Goal: Task Accomplishment & Management: Use online tool/utility

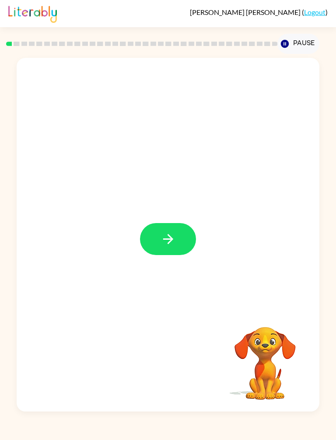
click at [161, 237] on icon "button" at bounding box center [168, 238] width 15 height 15
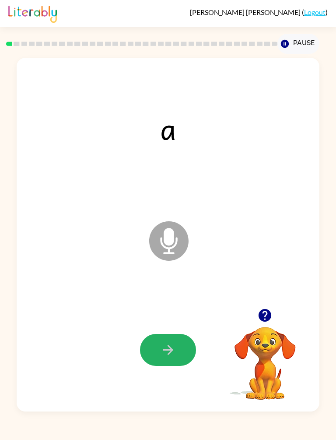
click at [172, 352] on icon "button" at bounding box center [168, 349] width 15 height 15
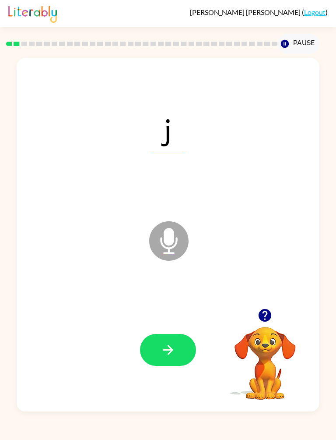
click at [170, 347] on icon "button" at bounding box center [168, 349] width 10 height 10
click at [155, 350] on button "button" at bounding box center [168, 350] width 56 height 32
click at [163, 357] on icon "button" at bounding box center [168, 349] width 15 height 15
click at [165, 346] on icon "button" at bounding box center [168, 349] width 15 height 15
click at [172, 340] on button "button" at bounding box center [168, 350] width 56 height 32
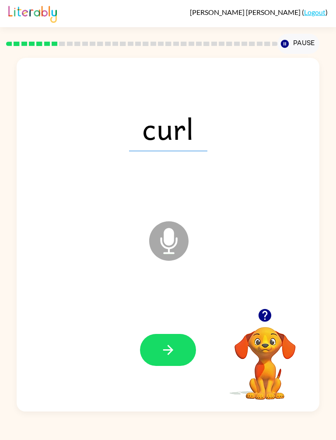
click at [165, 341] on button "button" at bounding box center [168, 350] width 56 height 32
click at [168, 352] on icon "button" at bounding box center [168, 349] width 15 height 15
click at [173, 344] on icon "button" at bounding box center [168, 349] width 15 height 15
click at [180, 355] on button "button" at bounding box center [168, 350] width 56 height 32
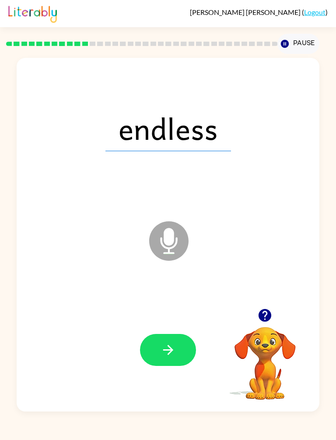
click at [172, 347] on icon "button" at bounding box center [168, 349] width 15 height 15
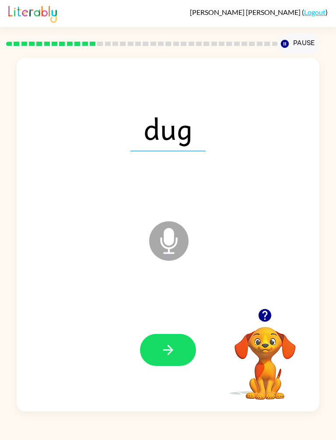
click at [181, 350] on button "button" at bounding box center [168, 350] width 56 height 32
click at [171, 351] on icon "button" at bounding box center [168, 349] width 10 height 10
click at [167, 338] on button "button" at bounding box center [168, 350] width 56 height 32
click at [161, 344] on icon "button" at bounding box center [168, 349] width 15 height 15
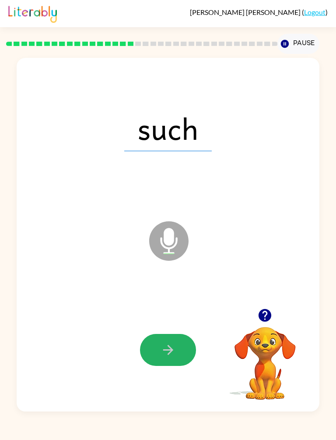
click at [166, 353] on icon "button" at bounding box center [168, 349] width 15 height 15
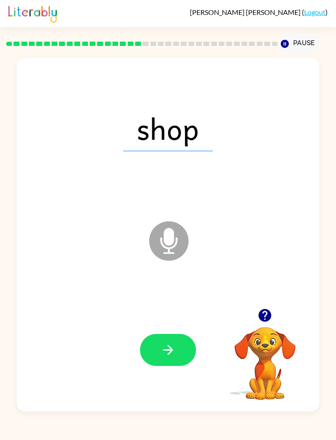
click at [180, 340] on button "button" at bounding box center [168, 350] width 56 height 32
click at [176, 345] on button "button" at bounding box center [168, 350] width 56 height 32
click at [177, 342] on button "button" at bounding box center [168, 350] width 56 height 32
click at [165, 353] on icon "button" at bounding box center [168, 349] width 15 height 15
click at [160, 364] on button "button" at bounding box center [168, 350] width 56 height 32
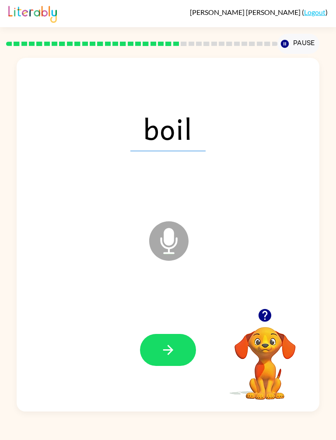
click at [185, 350] on button "button" at bounding box center [168, 350] width 56 height 32
click at [173, 336] on button "button" at bounding box center [168, 350] width 56 height 32
click at [176, 344] on button "button" at bounding box center [168, 350] width 56 height 32
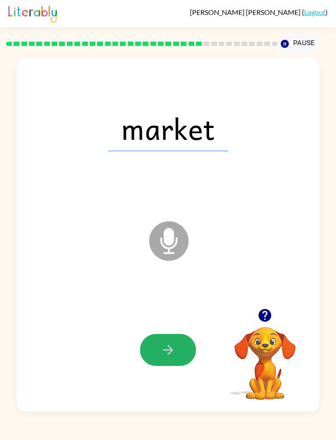
click at [170, 342] on icon "button" at bounding box center [168, 349] width 15 height 15
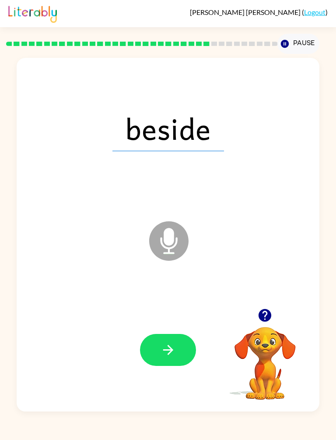
click at [170, 343] on icon "button" at bounding box center [168, 349] width 15 height 15
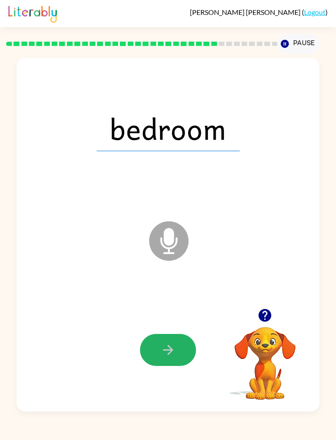
click at [176, 349] on icon "button" at bounding box center [168, 349] width 15 height 15
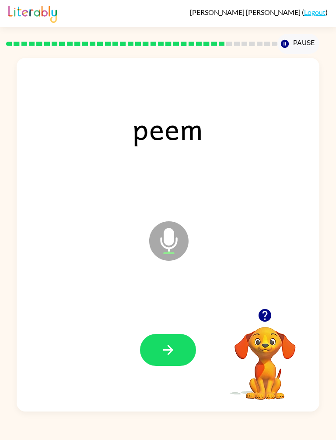
click at [164, 357] on icon "button" at bounding box center [168, 349] width 15 height 15
click at [181, 351] on button "button" at bounding box center [168, 350] width 56 height 32
click at [162, 360] on button "button" at bounding box center [168, 350] width 56 height 32
click at [179, 331] on div at bounding box center [167, 349] width 285 height 106
click at [174, 356] on icon "button" at bounding box center [168, 349] width 15 height 15
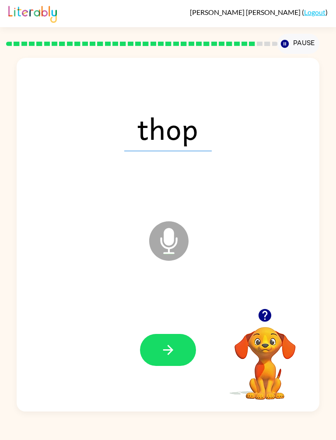
click at [168, 343] on icon "button" at bounding box center [168, 349] width 15 height 15
click at [175, 358] on button "button" at bounding box center [168, 350] width 56 height 32
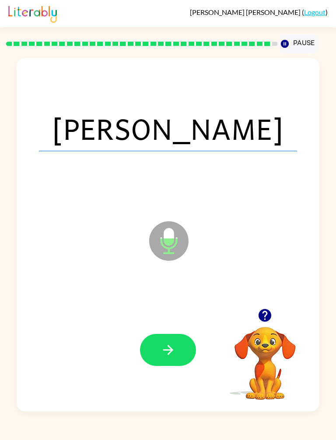
click at [160, 338] on button "button" at bounding box center [168, 350] width 56 height 32
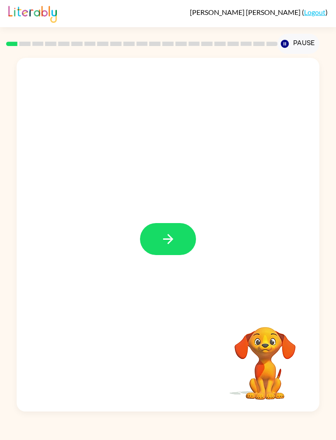
click at [164, 247] on icon "button" at bounding box center [168, 238] width 15 height 15
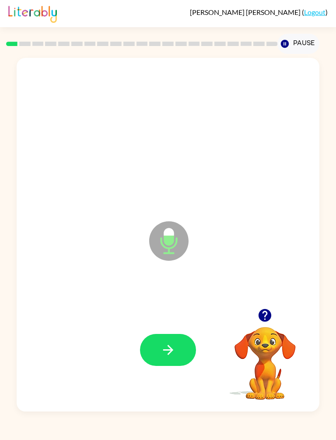
click at [156, 364] on button "button" at bounding box center [168, 350] width 56 height 32
click at [148, 364] on button "button" at bounding box center [168, 350] width 56 height 32
click at [181, 355] on button "button" at bounding box center [168, 350] width 56 height 32
click at [187, 358] on button "button" at bounding box center [168, 350] width 56 height 32
click at [167, 356] on icon "button" at bounding box center [168, 349] width 15 height 15
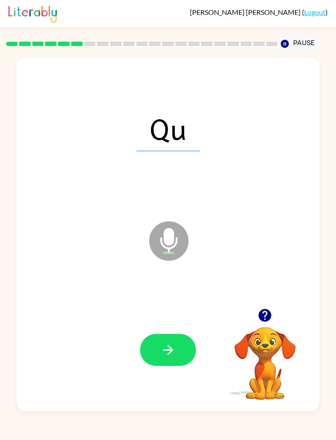
click at [184, 373] on div at bounding box center [167, 349] width 285 height 106
click at [170, 377] on div at bounding box center [167, 349] width 285 height 106
click at [188, 350] on button "button" at bounding box center [168, 350] width 56 height 32
click at [181, 345] on button "button" at bounding box center [168, 350] width 56 height 32
click at [158, 354] on button "button" at bounding box center [168, 350] width 56 height 32
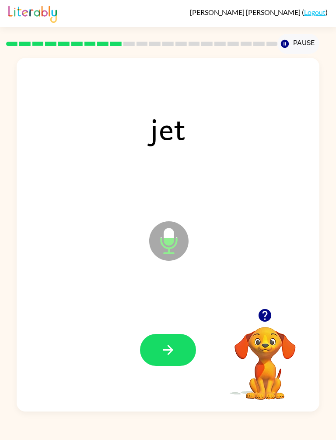
click at [190, 351] on button "button" at bounding box center [168, 350] width 56 height 32
click at [191, 349] on button "button" at bounding box center [168, 350] width 56 height 32
click at [164, 365] on button "button" at bounding box center [168, 350] width 56 height 32
click at [142, 356] on button "button" at bounding box center [168, 350] width 56 height 32
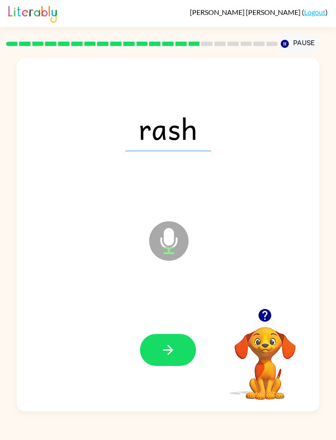
click at [166, 355] on icon "button" at bounding box center [168, 349] width 15 height 15
click at [176, 362] on button "button" at bounding box center [168, 350] width 56 height 32
click at [180, 352] on button "button" at bounding box center [168, 350] width 56 height 32
click at [177, 360] on button "button" at bounding box center [168, 350] width 56 height 32
click at [173, 337] on button "button" at bounding box center [168, 350] width 56 height 32
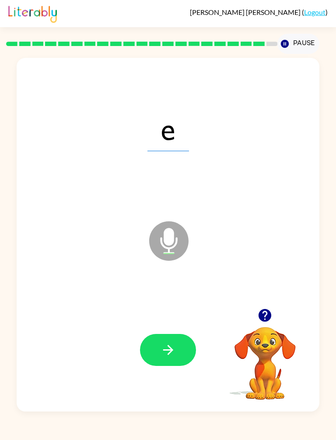
click at [190, 418] on div "Benjamin Boardley ( Logout ) Pause Pause e Microphone The Microphone is here wh…" at bounding box center [168, 220] width 336 height 440
click at [168, 366] on button "button" at bounding box center [168, 350] width 56 height 32
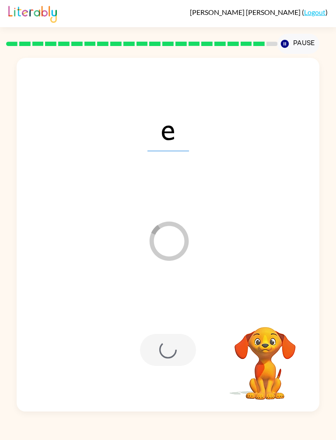
click at [164, 338] on div at bounding box center [168, 350] width 56 height 32
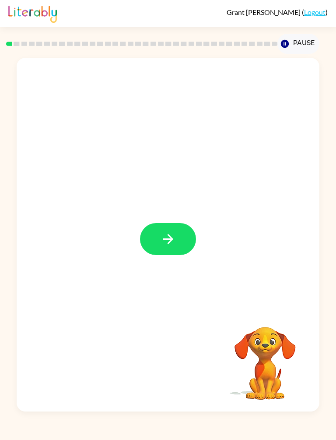
click at [166, 236] on icon "button" at bounding box center [168, 238] width 15 height 15
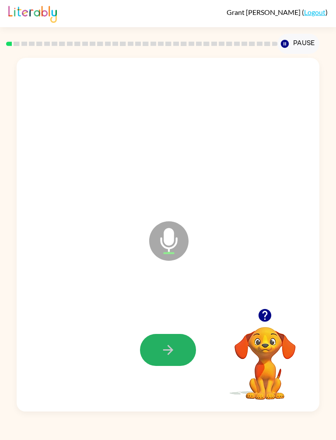
click at [177, 350] on button "button" at bounding box center [168, 350] width 56 height 32
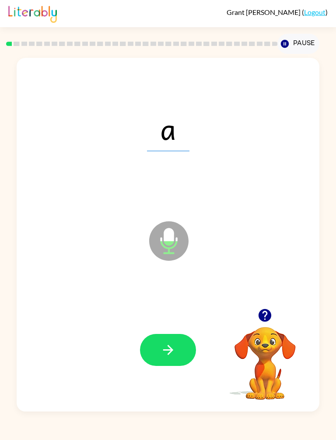
click at [163, 353] on icon "button" at bounding box center [168, 349] width 15 height 15
click at [175, 353] on icon "button" at bounding box center [168, 349] width 15 height 15
click at [178, 343] on button "button" at bounding box center [168, 350] width 56 height 32
click at [183, 354] on button "button" at bounding box center [168, 350] width 56 height 32
click at [161, 353] on icon "button" at bounding box center [168, 349] width 15 height 15
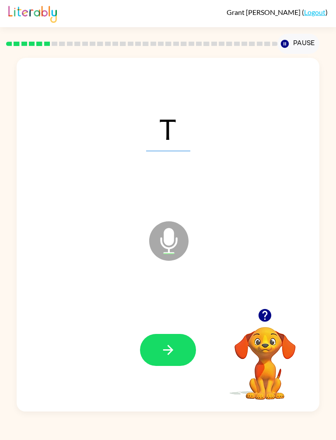
click at [177, 348] on button "button" at bounding box center [168, 350] width 56 height 32
click at [173, 346] on icon "button" at bounding box center [168, 349] width 15 height 15
click at [182, 366] on button "button" at bounding box center [168, 350] width 56 height 32
click at [166, 357] on icon "button" at bounding box center [168, 349] width 15 height 15
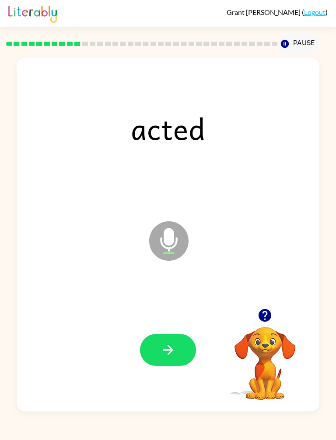
click at [162, 341] on button "button" at bounding box center [168, 350] width 56 height 32
click at [180, 364] on button "button" at bounding box center [168, 350] width 56 height 32
click at [164, 344] on icon "button" at bounding box center [168, 349] width 15 height 15
click at [173, 355] on icon "button" at bounding box center [168, 349] width 15 height 15
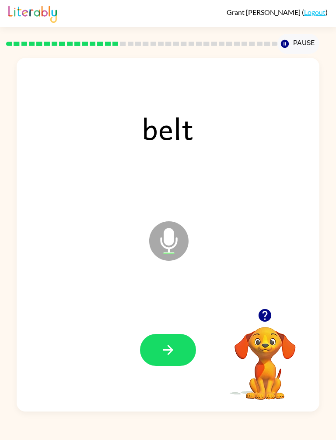
click at [146, 345] on button "button" at bounding box center [168, 350] width 56 height 32
click at [169, 342] on button "button" at bounding box center [168, 350] width 56 height 32
click at [175, 358] on button "button" at bounding box center [168, 350] width 56 height 32
click at [176, 345] on button "button" at bounding box center [168, 350] width 56 height 32
click at [171, 356] on icon "button" at bounding box center [168, 349] width 15 height 15
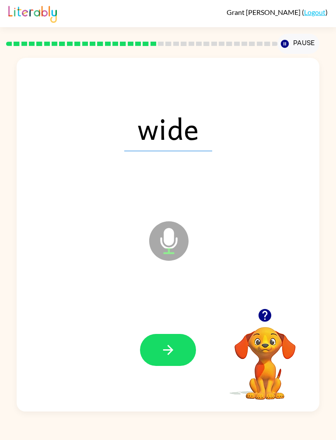
click at [182, 349] on button "button" at bounding box center [168, 350] width 56 height 32
click at [173, 335] on button "button" at bounding box center [168, 350] width 56 height 32
click at [180, 350] on button "button" at bounding box center [168, 350] width 56 height 32
click at [173, 364] on button "button" at bounding box center [168, 350] width 56 height 32
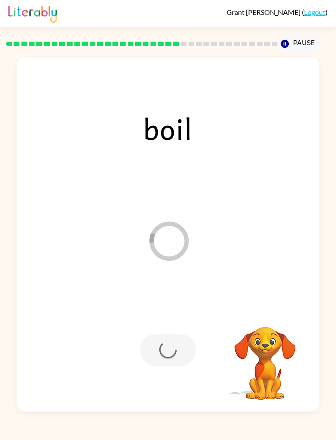
click at [156, 360] on div at bounding box center [168, 350] width 56 height 32
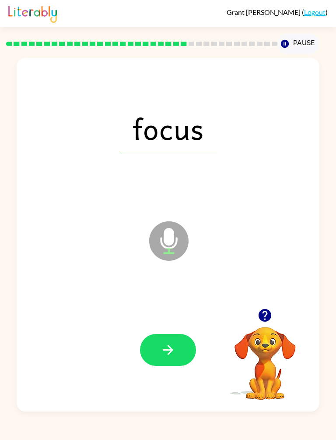
click at [168, 366] on button "button" at bounding box center [168, 350] width 56 height 32
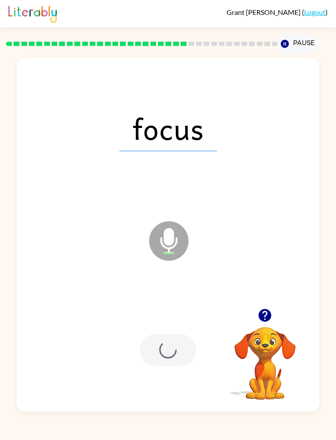
click at [177, 330] on div at bounding box center [167, 349] width 285 height 106
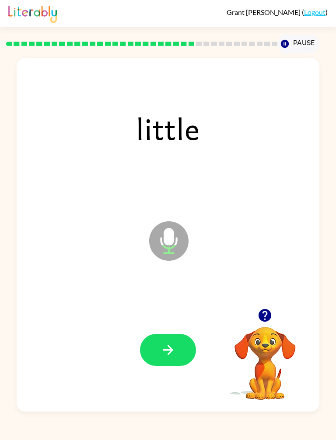
click at [174, 348] on icon "button" at bounding box center [168, 349] width 15 height 15
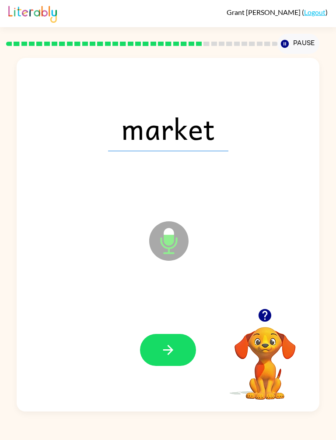
click at [176, 348] on icon "button" at bounding box center [168, 349] width 15 height 15
click at [159, 328] on div at bounding box center [167, 349] width 285 height 106
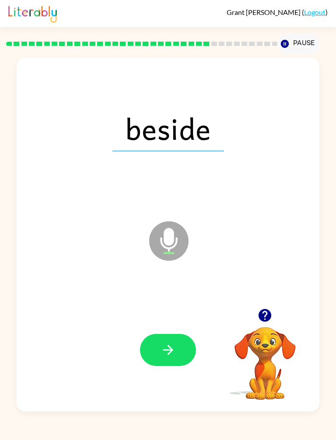
click at [170, 351] on icon "button" at bounding box center [168, 349] width 15 height 15
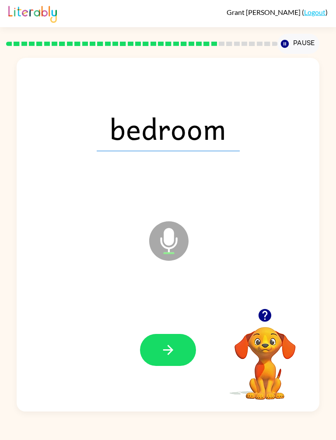
click at [176, 347] on button "button" at bounding box center [168, 350] width 56 height 32
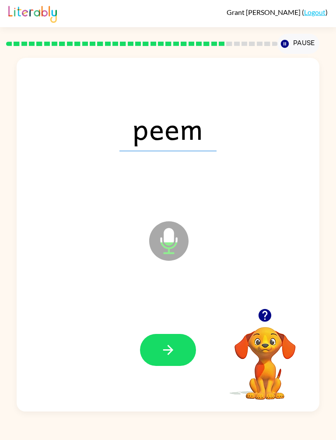
click at [178, 341] on button "button" at bounding box center [168, 350] width 56 height 32
click at [194, 330] on div at bounding box center [167, 349] width 285 height 106
click at [191, 354] on button "button" at bounding box center [168, 350] width 56 height 32
click at [178, 334] on button "button" at bounding box center [168, 350] width 56 height 32
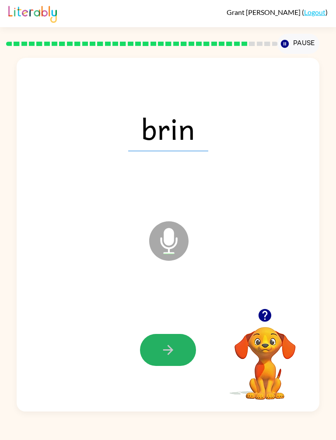
click at [150, 351] on button "button" at bounding box center [168, 350] width 56 height 32
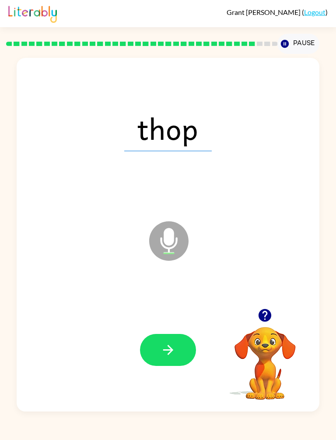
click at [176, 356] on icon "button" at bounding box center [168, 349] width 15 height 15
click at [170, 349] on icon "button" at bounding box center [168, 349] width 15 height 15
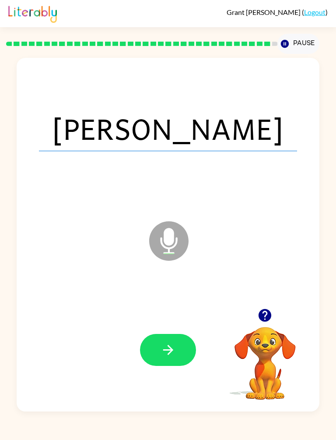
click at [185, 353] on button "button" at bounding box center [168, 350] width 56 height 32
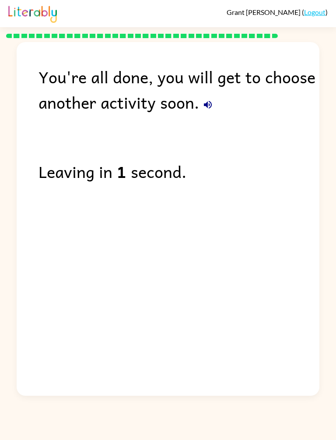
click at [314, 14] on link "Logout" at bounding box center [314, 12] width 21 height 8
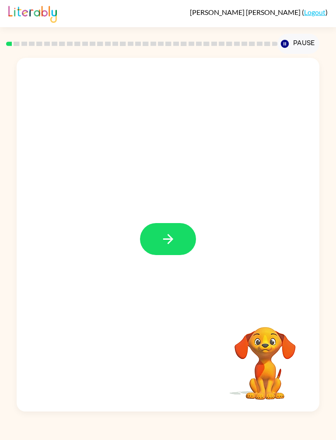
click at [168, 233] on icon "button" at bounding box center [168, 238] width 15 height 15
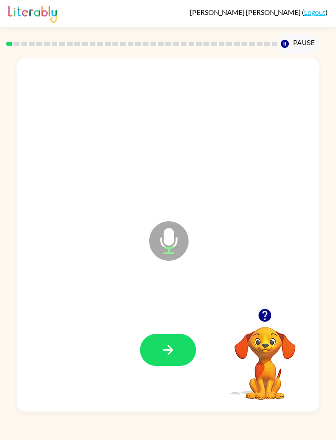
click at [166, 363] on button "button" at bounding box center [168, 350] width 56 height 32
click at [165, 356] on icon "button" at bounding box center [168, 349] width 15 height 15
click at [166, 352] on icon "button" at bounding box center [168, 349] width 15 height 15
click at [179, 342] on button "button" at bounding box center [168, 350] width 56 height 32
click at [165, 340] on button "button" at bounding box center [168, 350] width 56 height 32
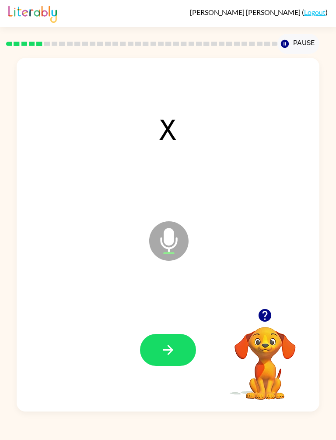
click at [170, 344] on icon "button" at bounding box center [168, 349] width 15 height 15
click at [180, 345] on button "button" at bounding box center [168, 350] width 56 height 32
click at [161, 358] on button "button" at bounding box center [168, 350] width 56 height 32
click at [179, 354] on button "button" at bounding box center [168, 350] width 56 height 32
click at [182, 342] on button "button" at bounding box center [168, 350] width 56 height 32
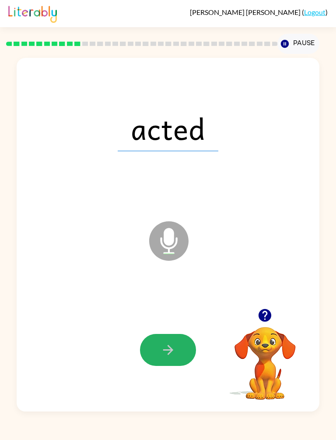
click at [180, 351] on button "button" at bounding box center [168, 350] width 56 height 32
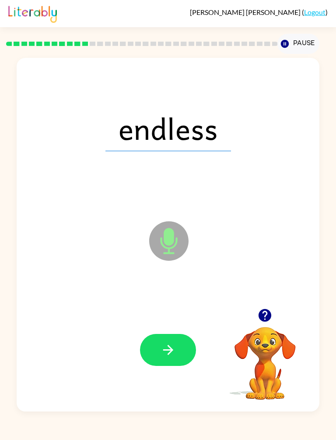
click at [177, 357] on button "button" at bounding box center [168, 350] width 56 height 32
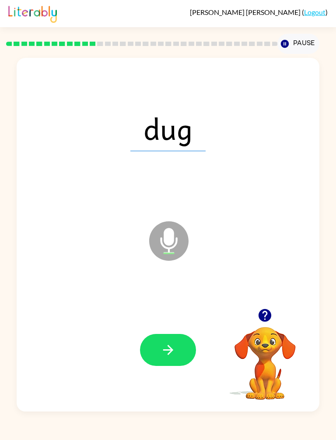
click at [166, 360] on button "button" at bounding box center [168, 350] width 56 height 32
click at [182, 350] on button "button" at bounding box center [168, 350] width 56 height 32
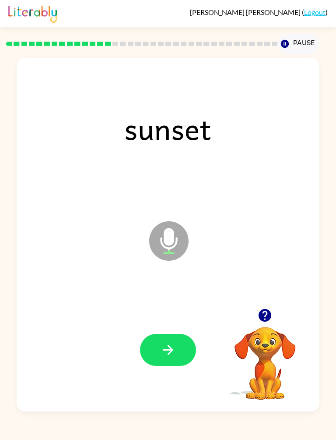
click at [181, 350] on button "button" at bounding box center [168, 350] width 56 height 32
click at [171, 357] on icon "button" at bounding box center [168, 349] width 15 height 15
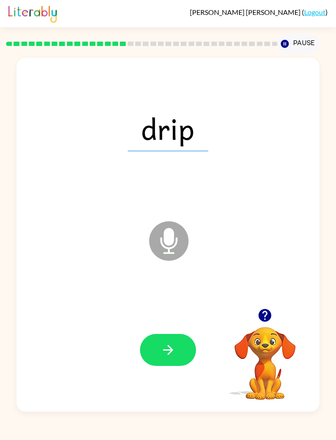
click at [180, 359] on button "button" at bounding box center [168, 350] width 56 height 32
click at [180, 354] on button "button" at bounding box center [168, 350] width 56 height 32
click at [181, 361] on button "button" at bounding box center [168, 350] width 56 height 32
click at [159, 353] on button "button" at bounding box center [168, 350] width 56 height 32
click at [180, 349] on button "button" at bounding box center [168, 350] width 56 height 32
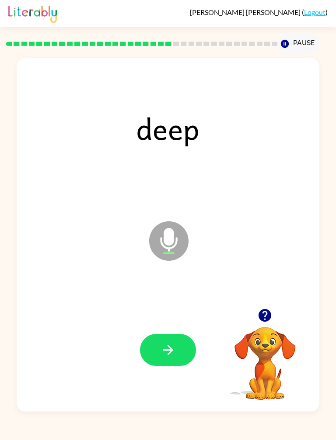
click at [184, 343] on button "button" at bounding box center [168, 350] width 56 height 32
click at [171, 352] on icon "button" at bounding box center [168, 349] width 10 height 10
click at [181, 351] on button "button" at bounding box center [168, 350] width 56 height 32
click at [165, 351] on icon "button" at bounding box center [168, 349] width 15 height 15
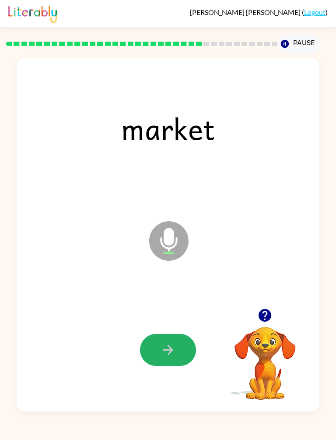
click at [196, 352] on button "button" at bounding box center [168, 350] width 56 height 32
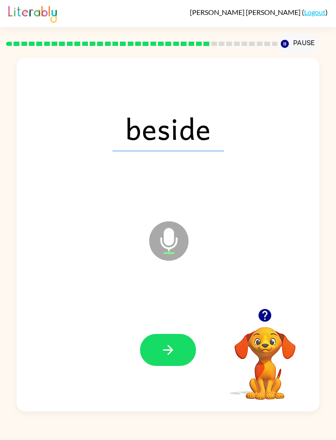
click at [186, 353] on button "button" at bounding box center [168, 350] width 56 height 32
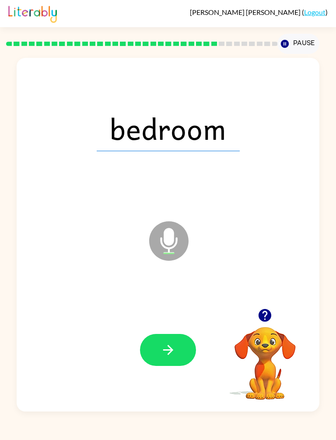
click at [199, 338] on div at bounding box center [167, 349] width 285 height 106
click at [162, 347] on icon "button" at bounding box center [168, 349] width 15 height 15
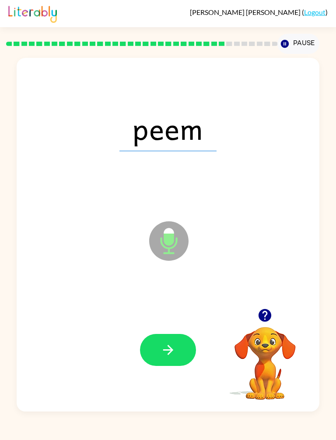
click at [169, 365] on button "button" at bounding box center [168, 350] width 56 height 32
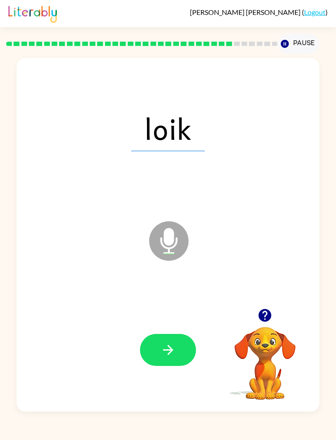
click at [168, 355] on icon "button" at bounding box center [168, 349] width 15 height 15
click at [180, 354] on button "button" at bounding box center [168, 350] width 56 height 32
click at [169, 354] on icon "button" at bounding box center [168, 349] width 10 height 10
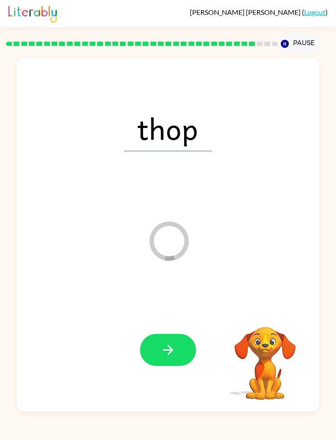
click at [180, 345] on button "button" at bounding box center [168, 350] width 56 height 32
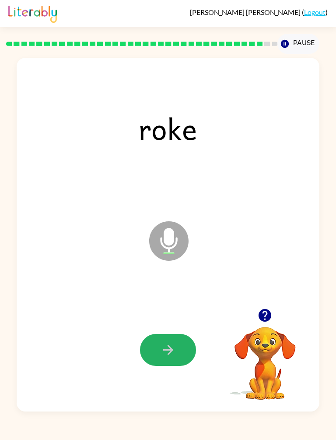
click at [151, 352] on button "button" at bounding box center [168, 350] width 56 height 32
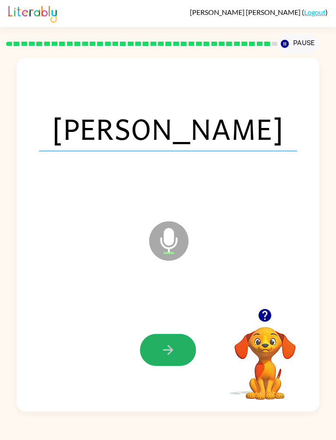
click at [179, 357] on button "button" at bounding box center [168, 350] width 56 height 32
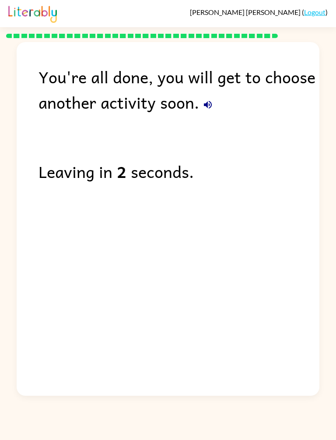
click at [314, 14] on link "Logout" at bounding box center [314, 12] width 21 height 8
